Goal: Communication & Community: Ask a question

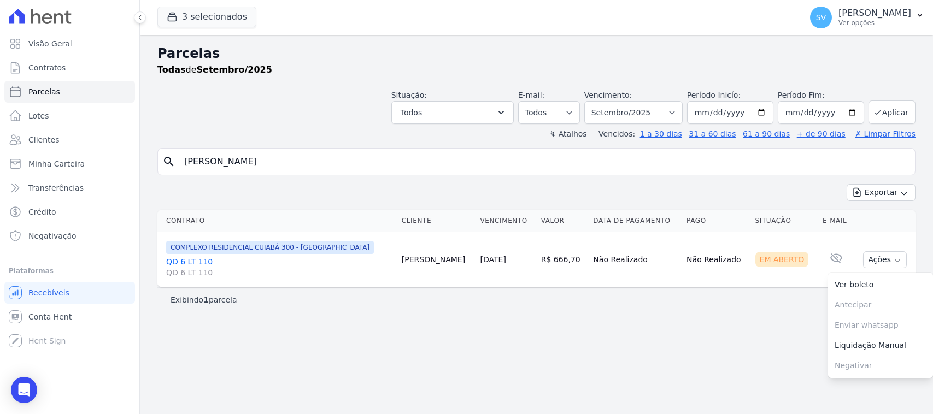
select select
drag, startPoint x: 206, startPoint y: 151, endPoint x: 135, endPoint y: 143, distance: 70.9
click at [135, 143] on div "Visão Geral Contratos [GEOGRAPHIC_DATA] Lotes Clientes Minha Carteira Transferê…" at bounding box center [466, 207] width 933 height 414
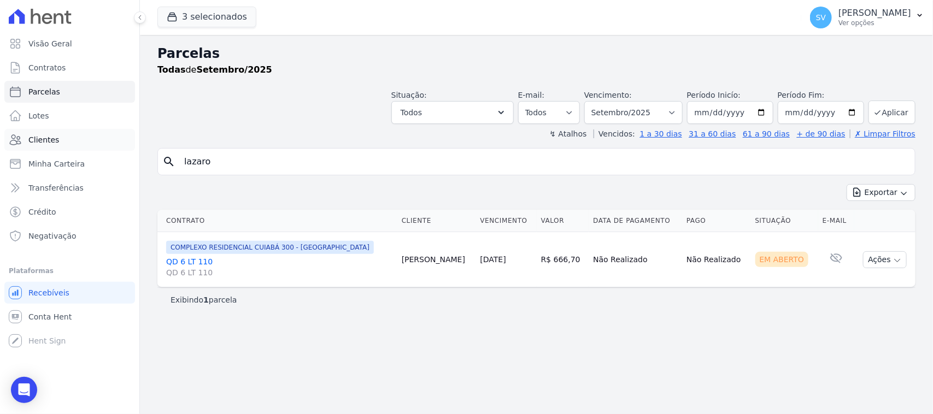
type input "[PERSON_NAME]"
select select
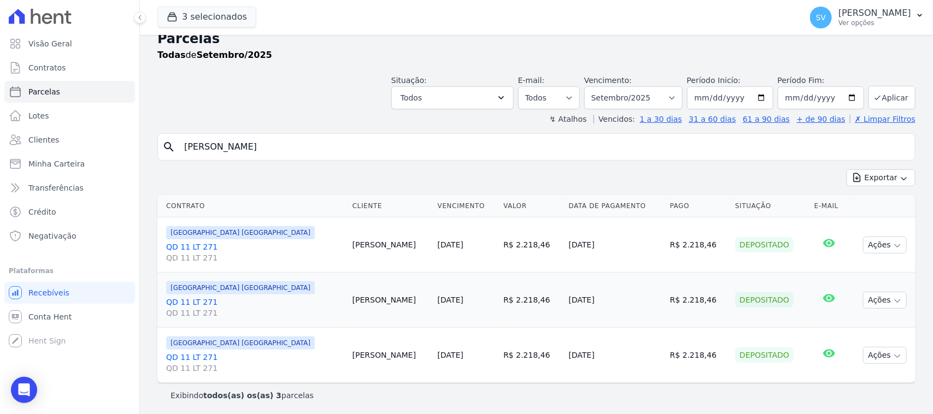
scroll to position [17, 0]
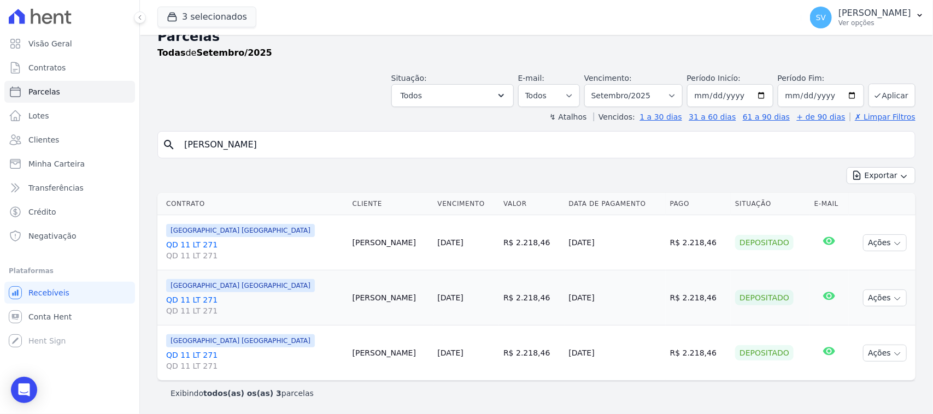
drag, startPoint x: 545, startPoint y: 356, endPoint x: 382, endPoint y: 195, distance: 230.0
click at [367, 232] on tbody "[GEOGRAPHIC_DATA] [GEOGRAPHIC_DATA] QD 11 LT 271 QD 11 LT 271 [PERSON_NAME] [DA…" at bounding box center [536, 298] width 758 height 166
click at [383, 177] on div "Exportar Exportar PDF Exportar CSV" at bounding box center [536, 180] width 758 height 26
click at [13, 378] on body "Visão Geral Contratos [GEOGRAPHIC_DATA] Lotes Clientes Minha Carteira Transferê…" at bounding box center [466, 207] width 933 height 414
click at [18, 383] on div "Open Intercom Messenger" at bounding box center [24, 390] width 29 height 29
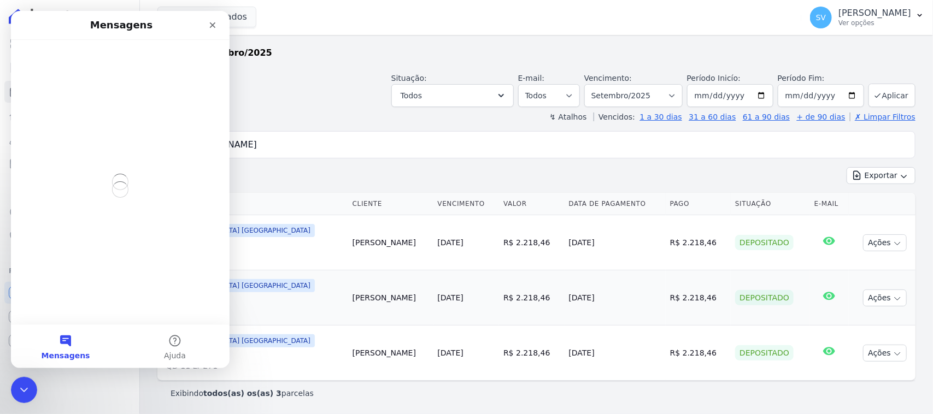
scroll to position [0, 0]
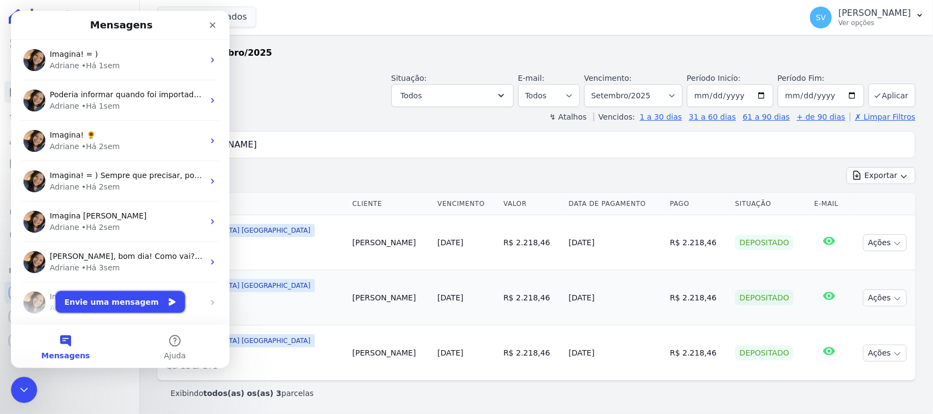
click at [152, 305] on button "Envie uma mensagem" at bounding box center [121, 302] width 130 height 22
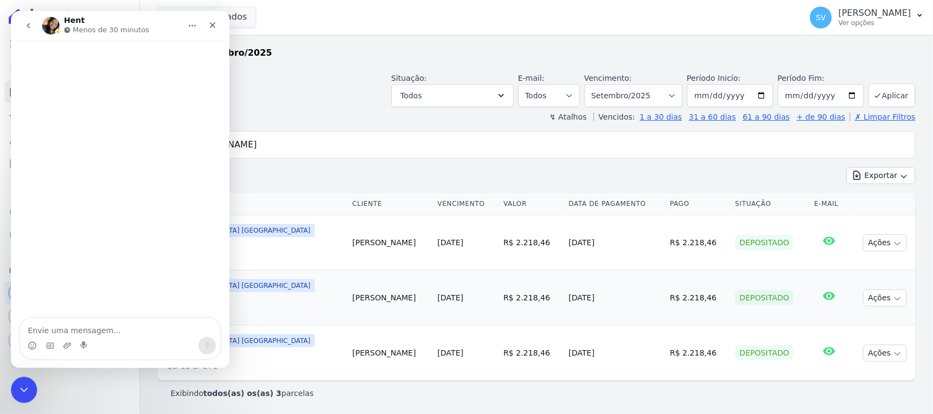
click at [311, 71] on div "Situação: Agendado Em Aberto Pago Processando Cancelado Vencido Transferindo De…" at bounding box center [536, 87] width 758 height 39
click at [206, 23] on div "Fechar" at bounding box center [213, 25] width 20 height 20
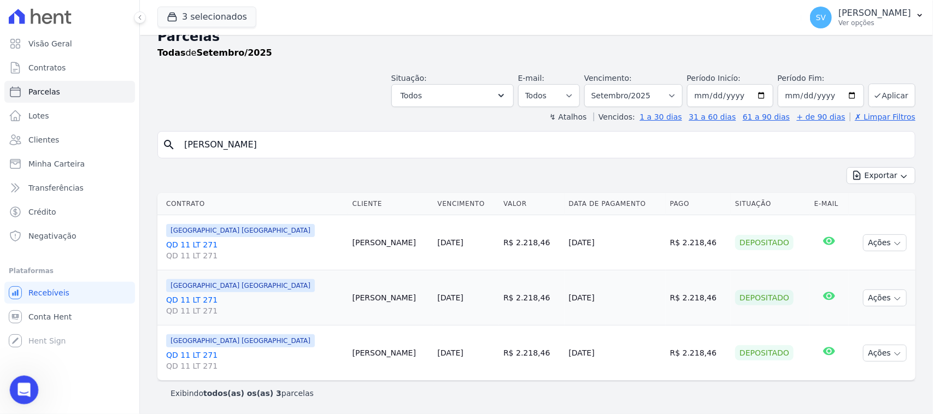
click at [13, 388] on div "Abertura do Messenger da Intercom" at bounding box center [22, 389] width 36 height 36
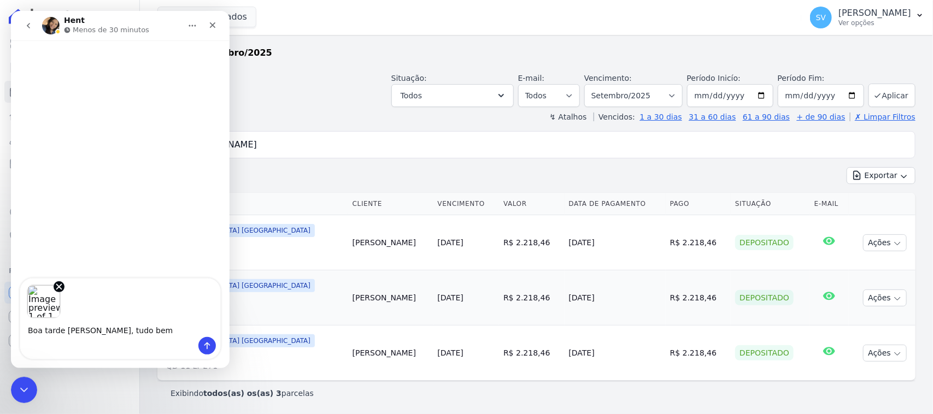
type textarea "Boa tarde [PERSON_NAME], tudo bem?"
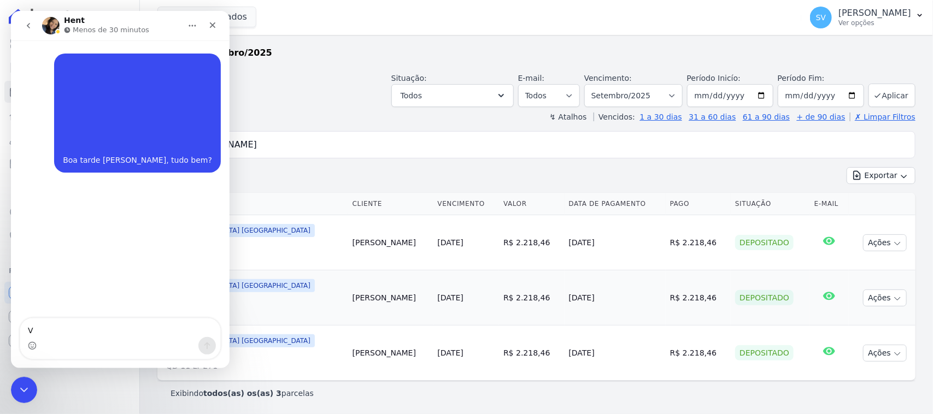
type textarea "Vc"
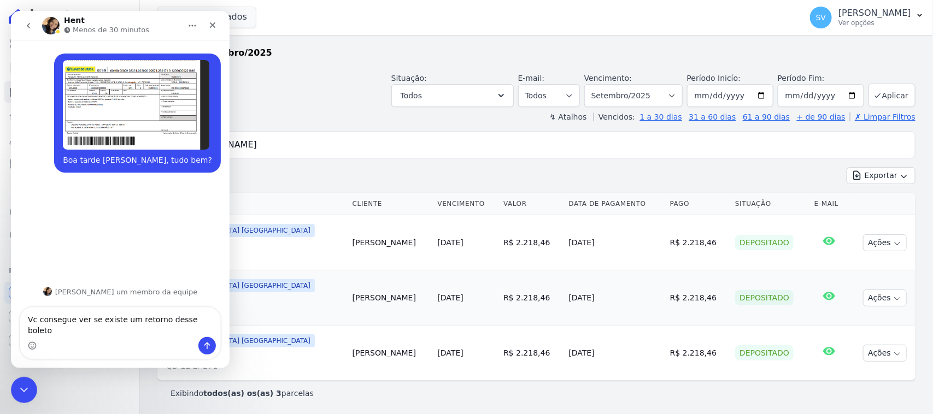
type textarea "Vc consegue ver se existe um retorno desse boleto?"
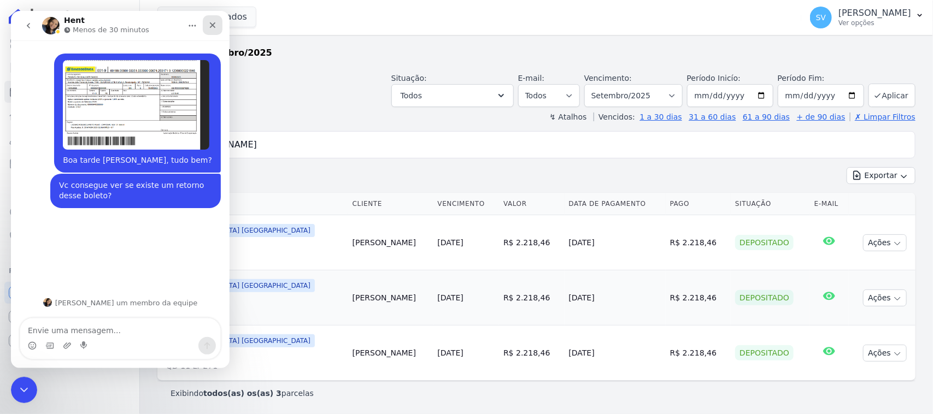
click at [215, 18] on div "Fechar" at bounding box center [213, 25] width 20 height 20
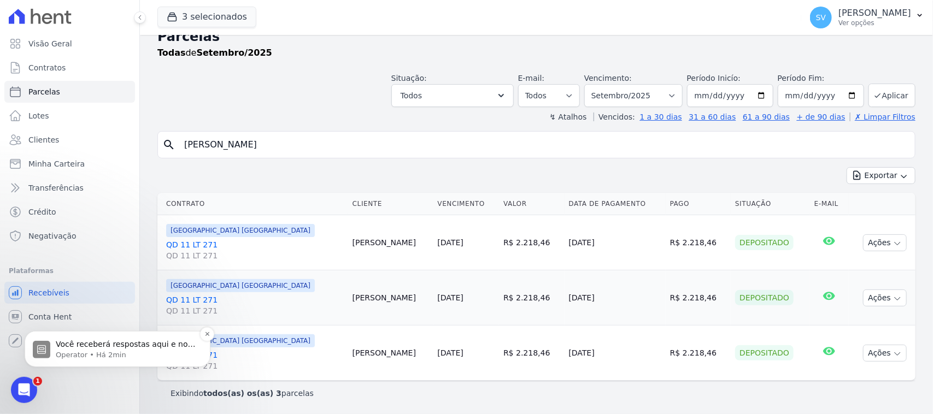
click at [101, 341] on p "Você receberá respostas aqui e no seu e-mail: ✉️ [EMAIL_ADDRESS][DOMAIN_NAME] N…" at bounding box center [126, 344] width 141 height 11
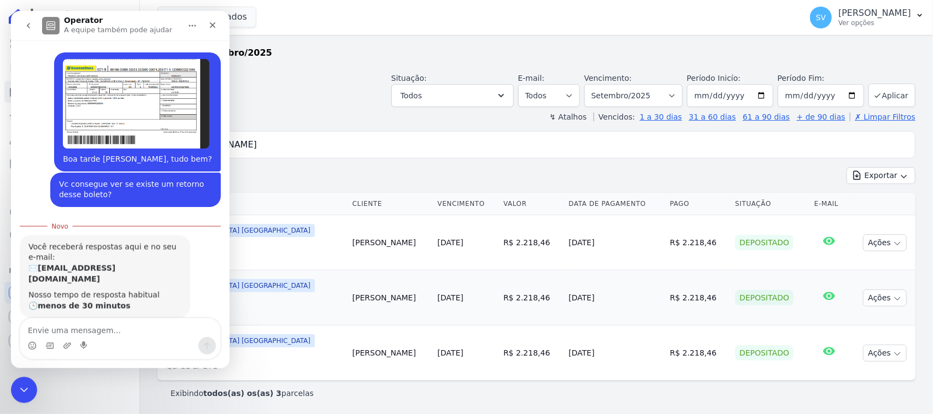
scroll to position [11, 0]
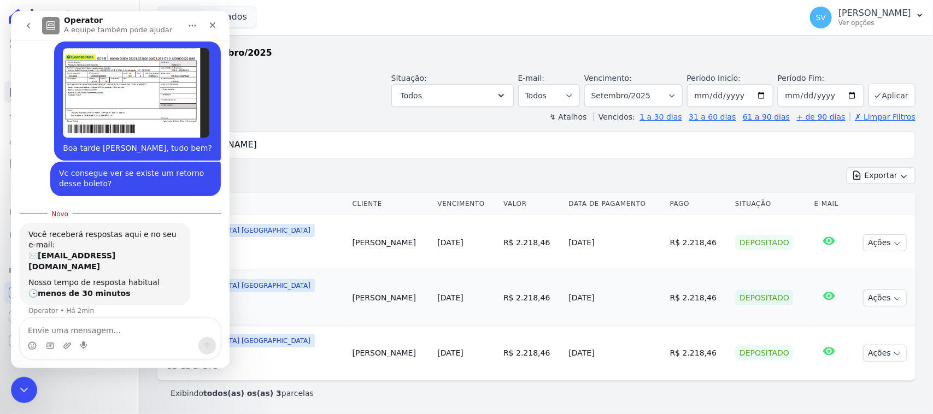
click at [315, 95] on div "Situação: Agendado Em Aberto Pago Processando Cancelado Vencido Transferindo De…" at bounding box center [536, 87] width 758 height 39
click at [206, 26] on div "Fechar" at bounding box center [213, 25] width 20 height 20
